Goal: Task Accomplishment & Management: Use online tool/utility

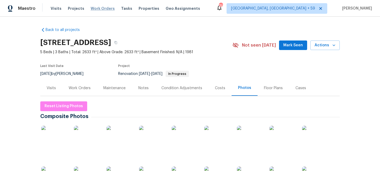
click at [103, 8] on span "Work Orders" at bounding box center [103, 8] width 24 height 5
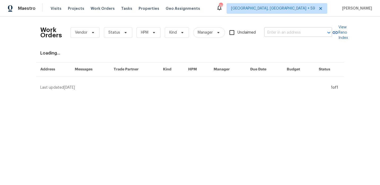
click at [288, 34] on input "text" at bounding box center [290, 33] width 53 height 8
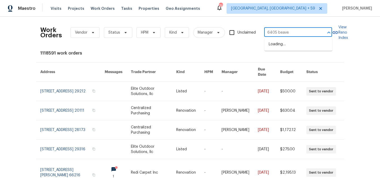
type input "6405 beaver"
click at [305, 41] on li "[STREET_ADDRESS]" at bounding box center [298, 44] width 68 height 9
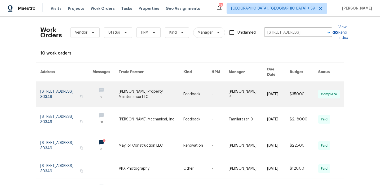
click at [153, 93] on link at bounding box center [151, 94] width 65 height 25
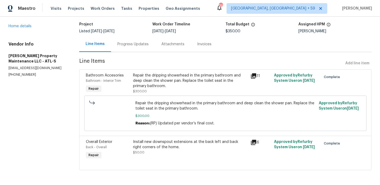
scroll to position [32, 0]
click at [21, 26] on link "Home details" at bounding box center [19, 26] width 23 height 4
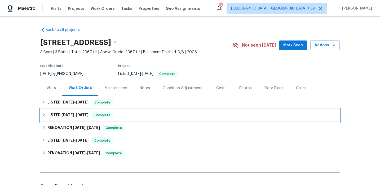
click at [66, 113] on span "[DATE]" at bounding box center [67, 115] width 13 height 4
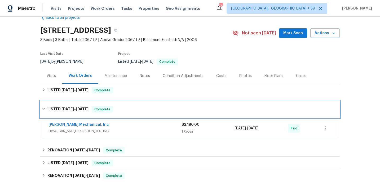
scroll to position [13, 0]
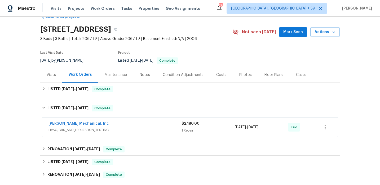
click at [138, 128] on span "HVAC, BRN_AND_LRR, RADON_TESTING" at bounding box center [114, 129] width 133 height 5
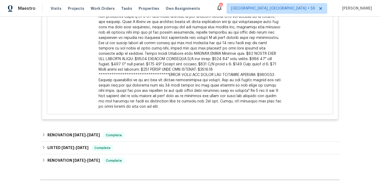
scroll to position [207, 0]
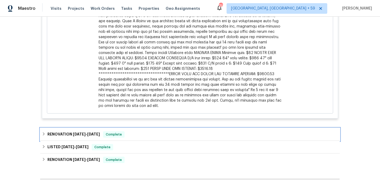
click at [135, 131] on div "RENOVATION [DATE] - [DATE] Complete" at bounding box center [190, 134] width 296 height 6
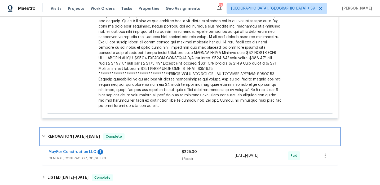
click at [135, 133] on div "RENOVATION [DATE] - [DATE] Complete" at bounding box center [190, 136] width 296 height 6
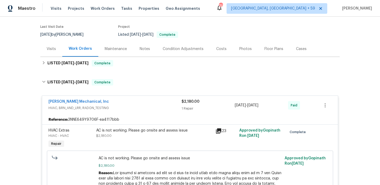
scroll to position [25, 0]
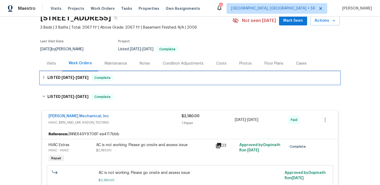
click at [114, 80] on div "LISTED [DATE] - [DATE] Complete" at bounding box center [190, 78] width 296 height 6
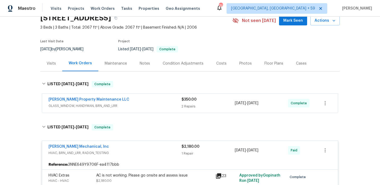
click at [159, 110] on div "[PERSON_NAME] Property Maintenance LLC GLASS_WINDOW, HANDYMAN, BRN_AND_LRR $350…" at bounding box center [190, 103] width 296 height 19
click at [155, 105] on span "GLASS_WINDOW, HANDYMAN, BRN_AND_LRR" at bounding box center [114, 105] width 133 height 5
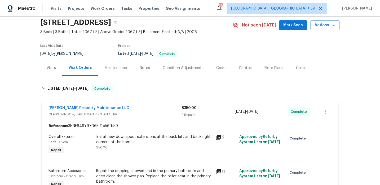
scroll to position [0, 0]
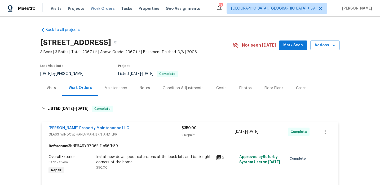
click at [99, 11] on div "Visits Projects Work Orders Tasks Properties Geo Assignments" at bounding box center [129, 8] width 156 height 11
click at [100, 7] on span "Work Orders" at bounding box center [103, 8] width 24 height 5
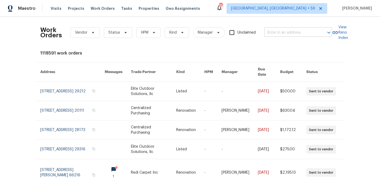
click at [279, 34] on input "text" at bounding box center [290, 33] width 53 height 8
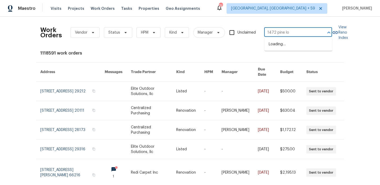
type input "1472 pine log"
click at [282, 45] on li "[STREET_ADDRESS]" at bounding box center [298, 44] width 68 height 9
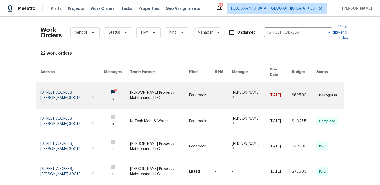
click at [88, 96] on link at bounding box center [72, 95] width 64 height 27
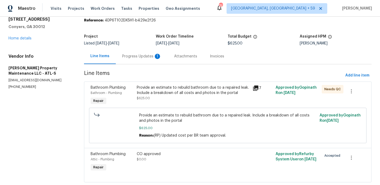
scroll to position [26, 0]
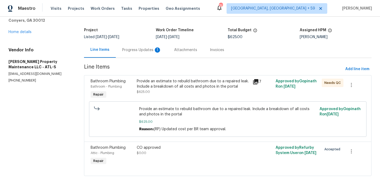
click at [257, 80] on icon at bounding box center [255, 81] width 5 height 5
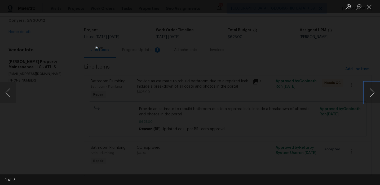
click at [372, 92] on button "Next image" at bounding box center [372, 92] width 16 height 21
